Goal: Find specific page/section: Find specific page/section

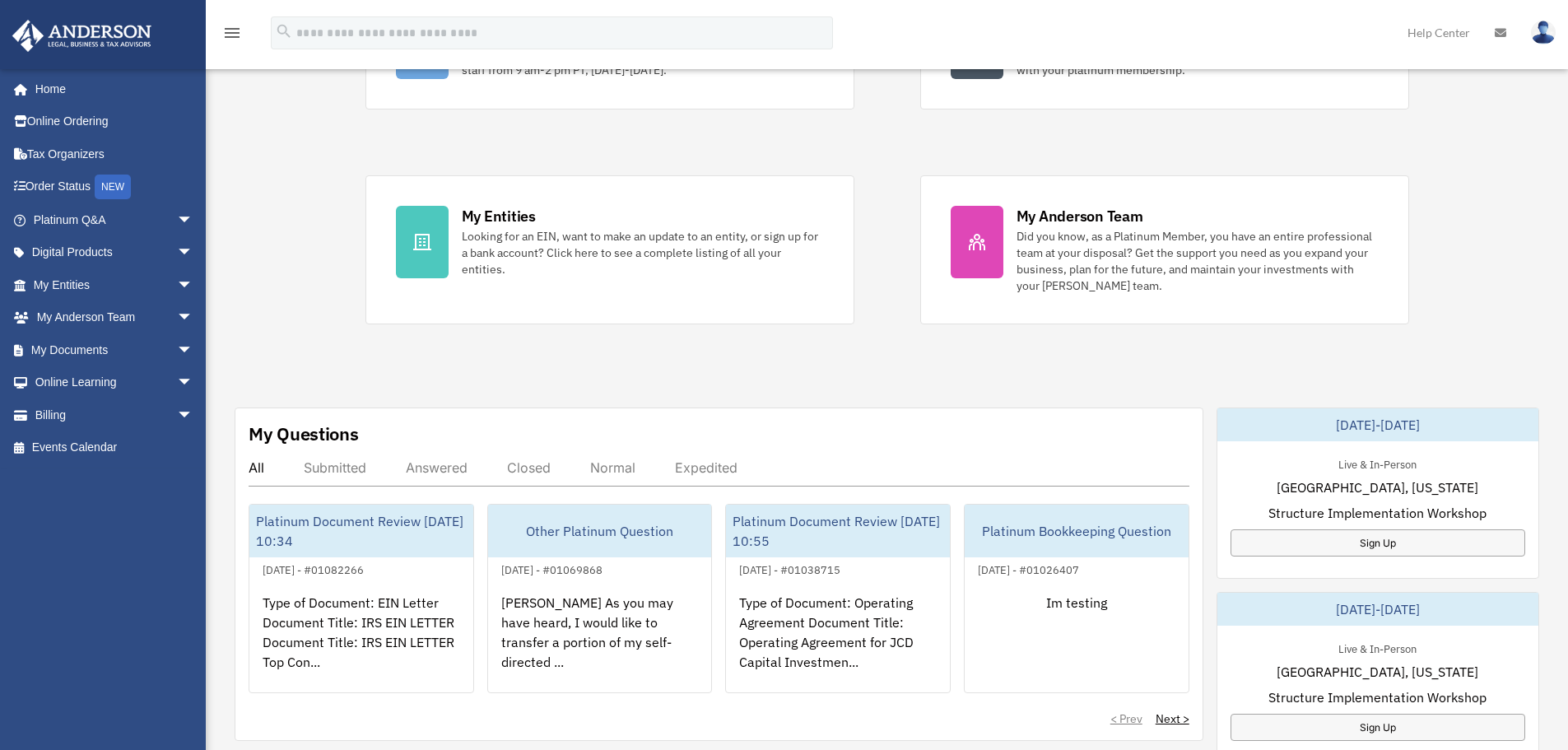
scroll to position [576, 0]
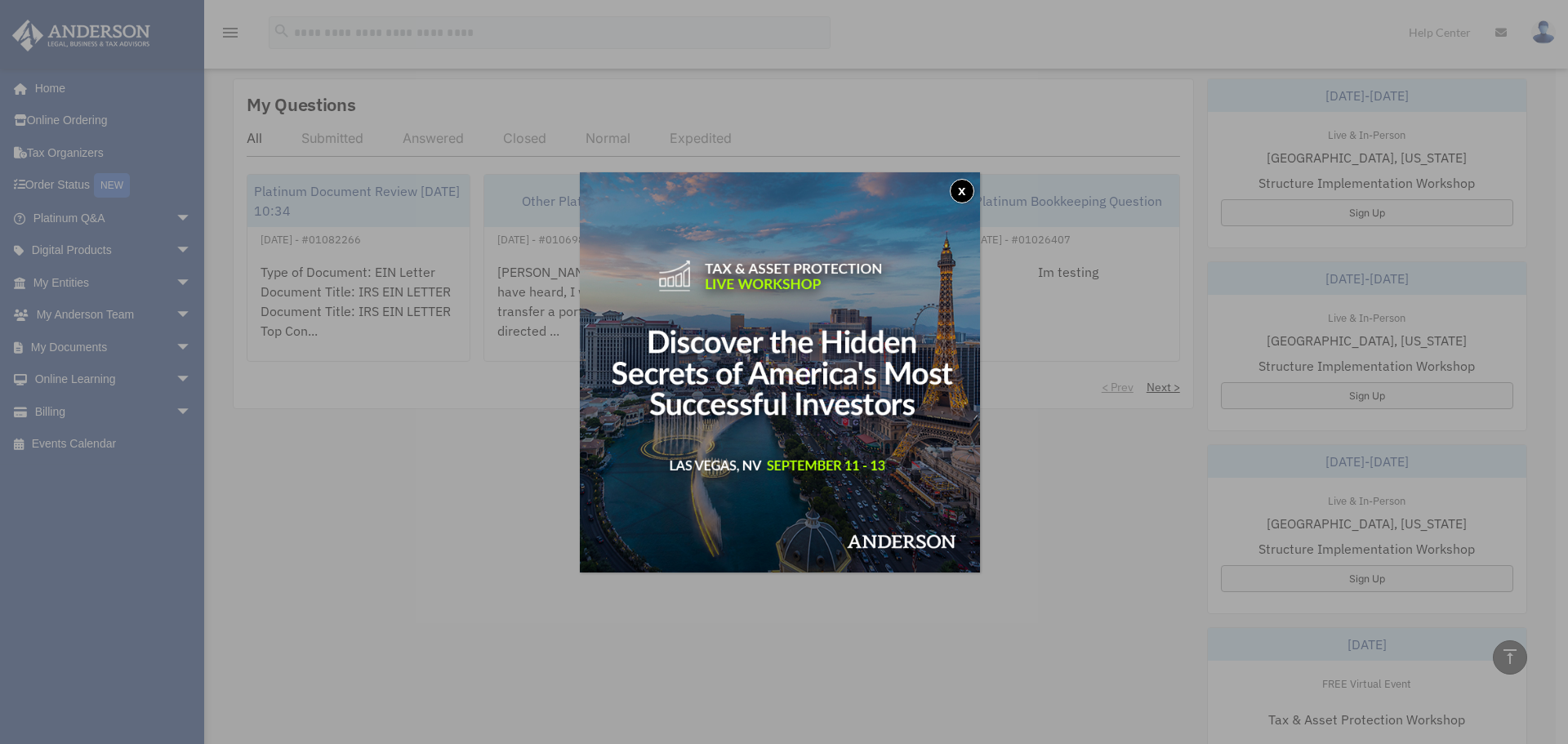
click at [969, 189] on button "x" at bounding box center [962, 191] width 25 height 25
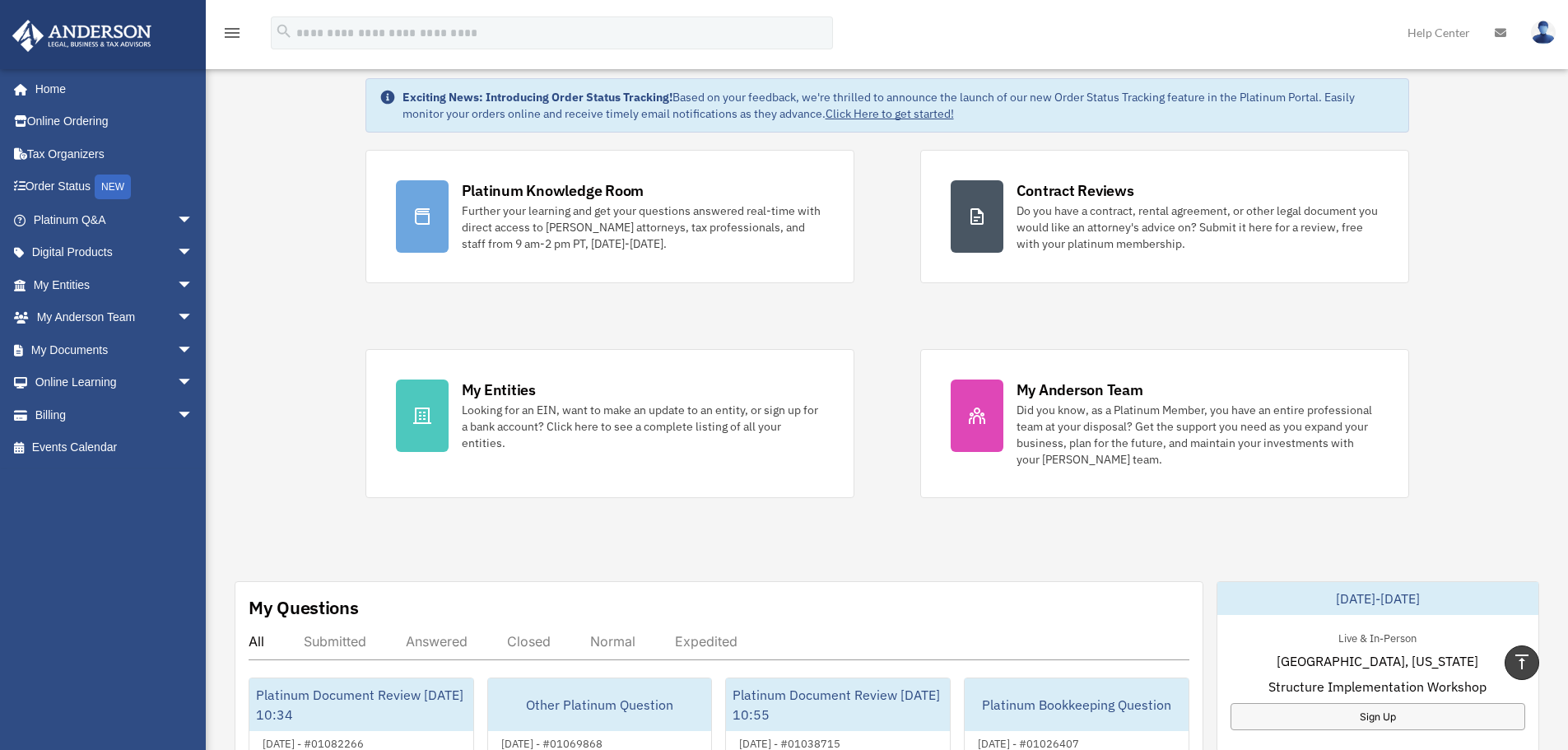
scroll to position [0, 0]
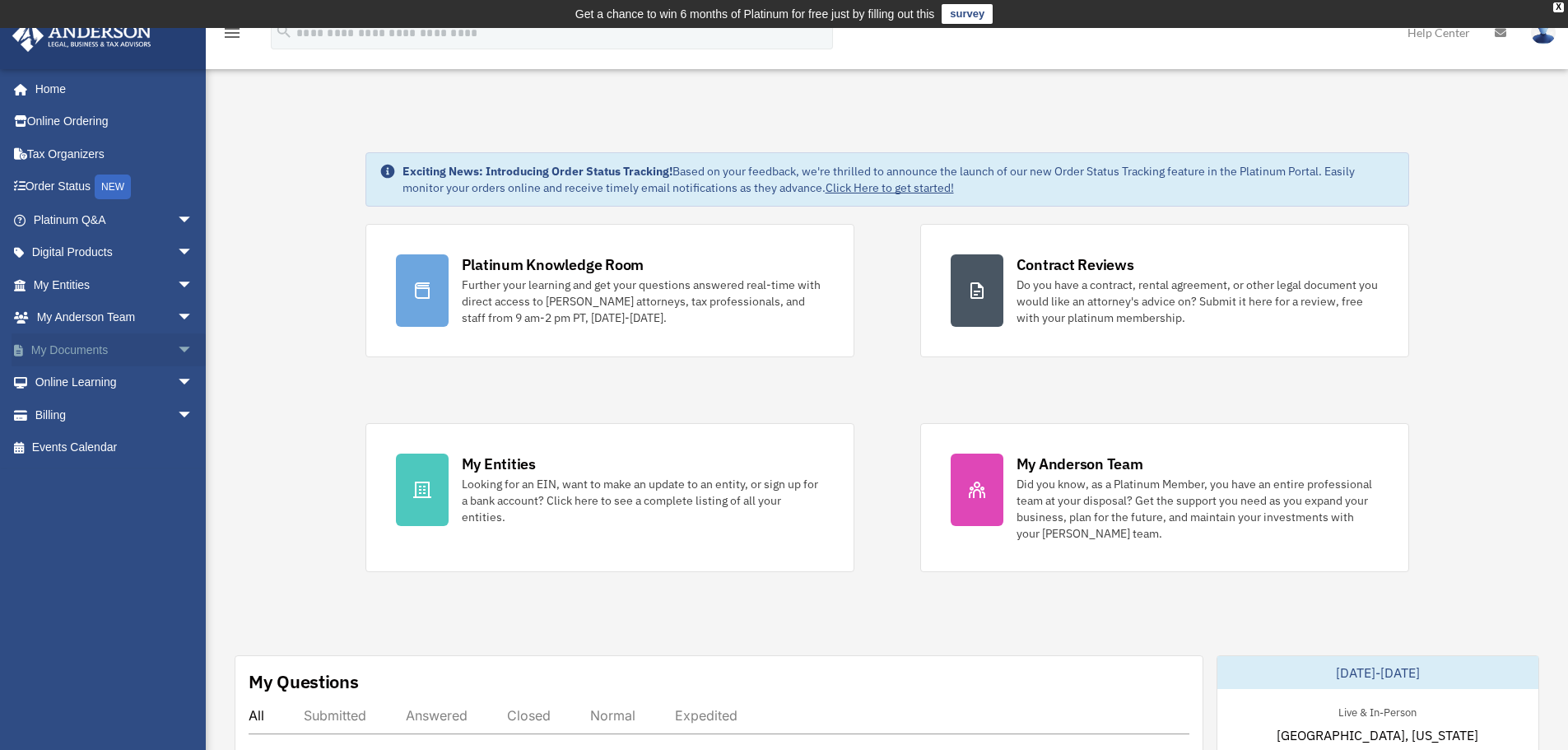
click at [177, 350] on span "arrow_drop_down" at bounding box center [193, 350] width 33 height 33
click at [113, 393] on link "Box" at bounding box center [121, 382] width 195 height 33
